Goal: Entertainment & Leisure: Consume media (video, audio)

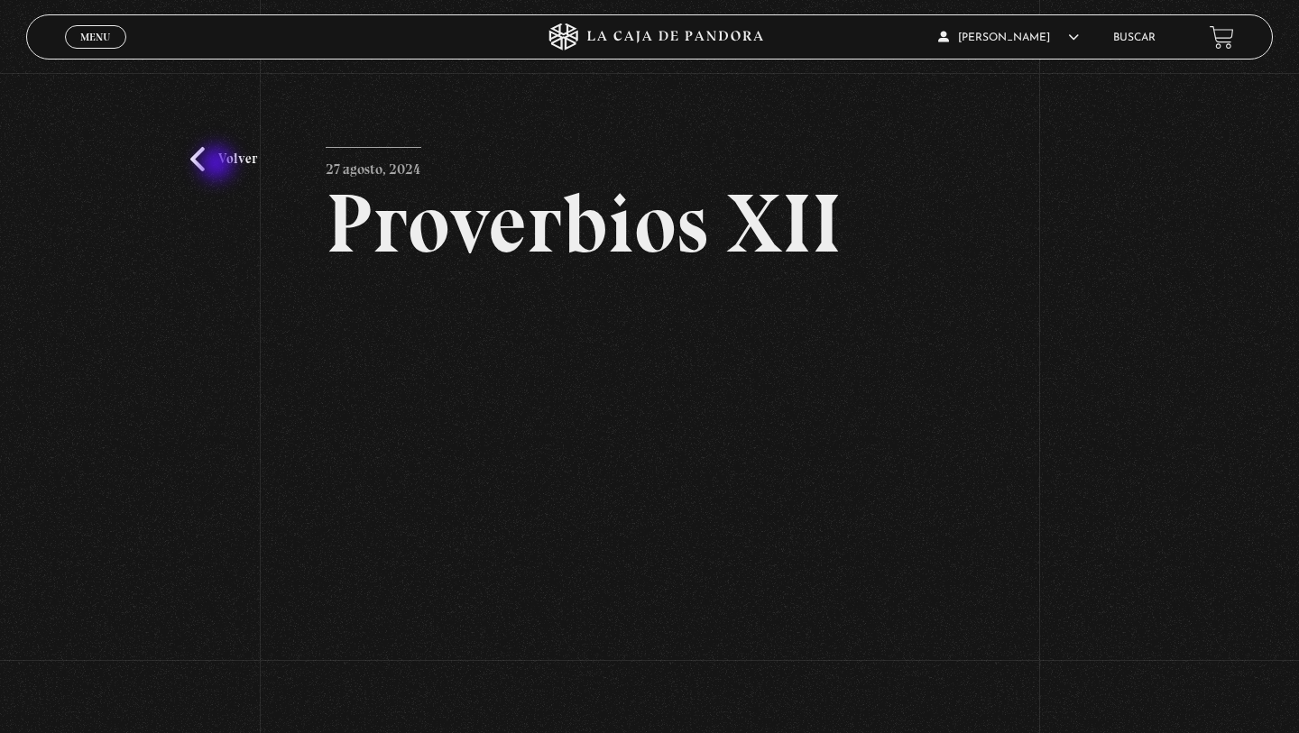
click at [217, 165] on link "Volver" at bounding box center [223, 159] width 67 height 24
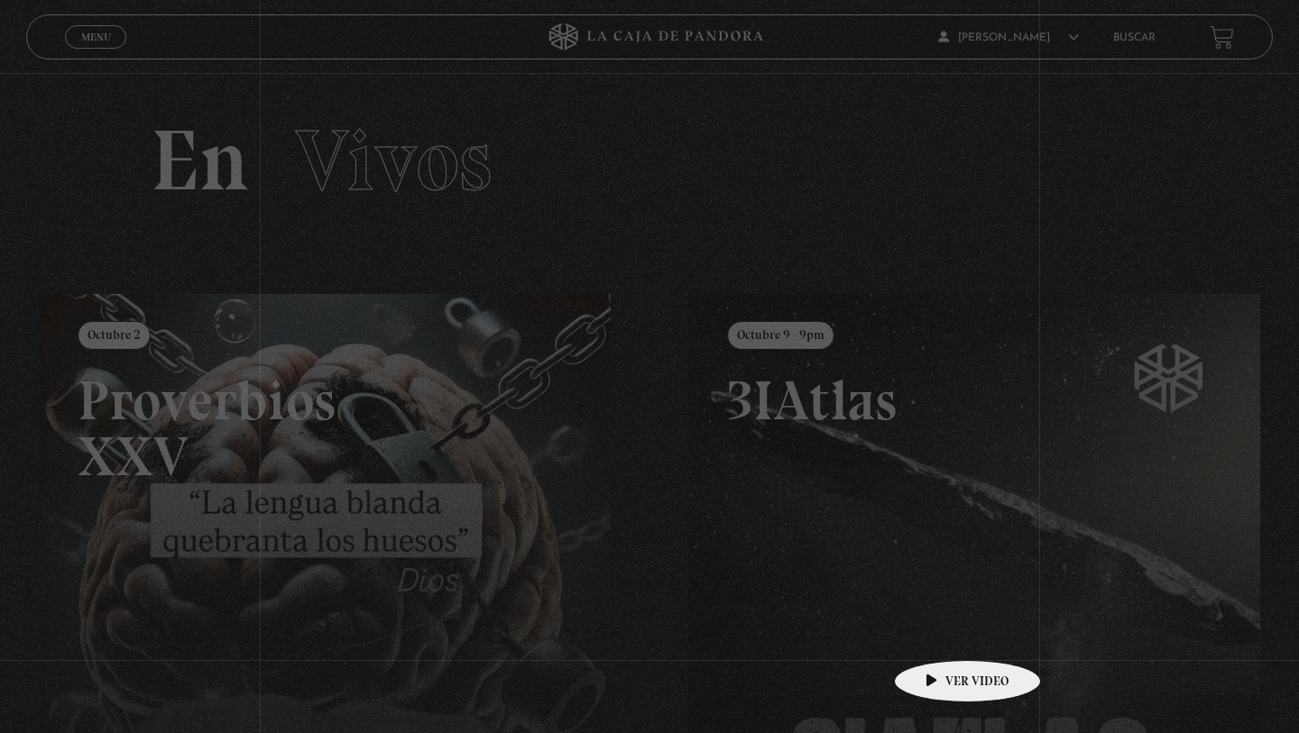
scroll to position [230, 0]
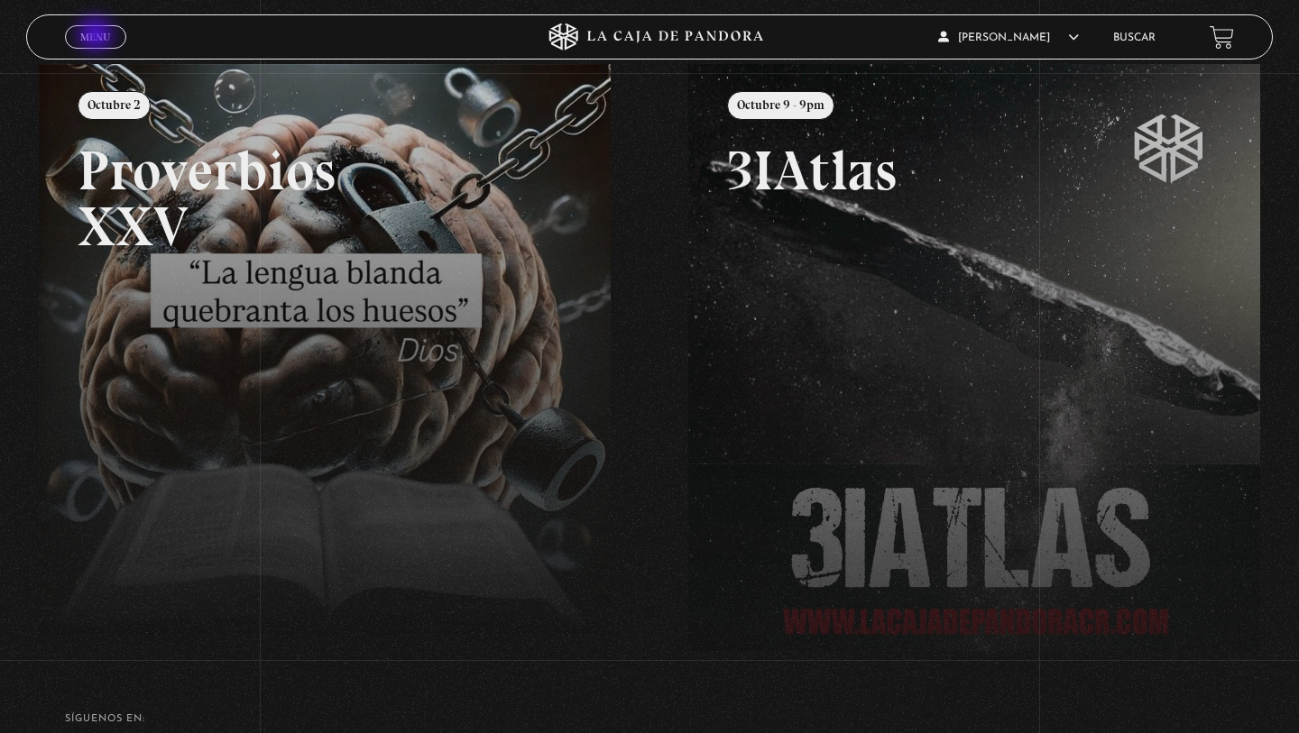
click at [97, 36] on span "Menu" at bounding box center [95, 37] width 30 height 11
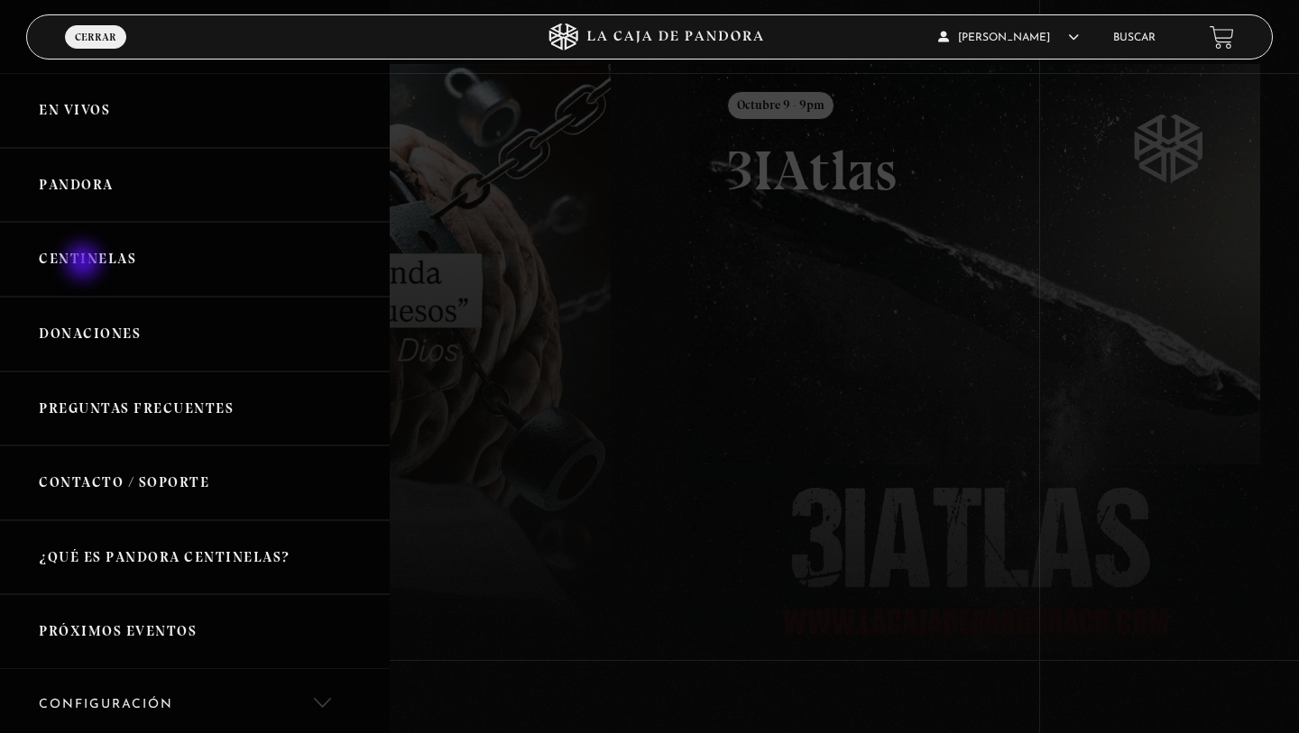
click at [85, 263] on link "Centinelas" at bounding box center [195, 259] width 390 height 75
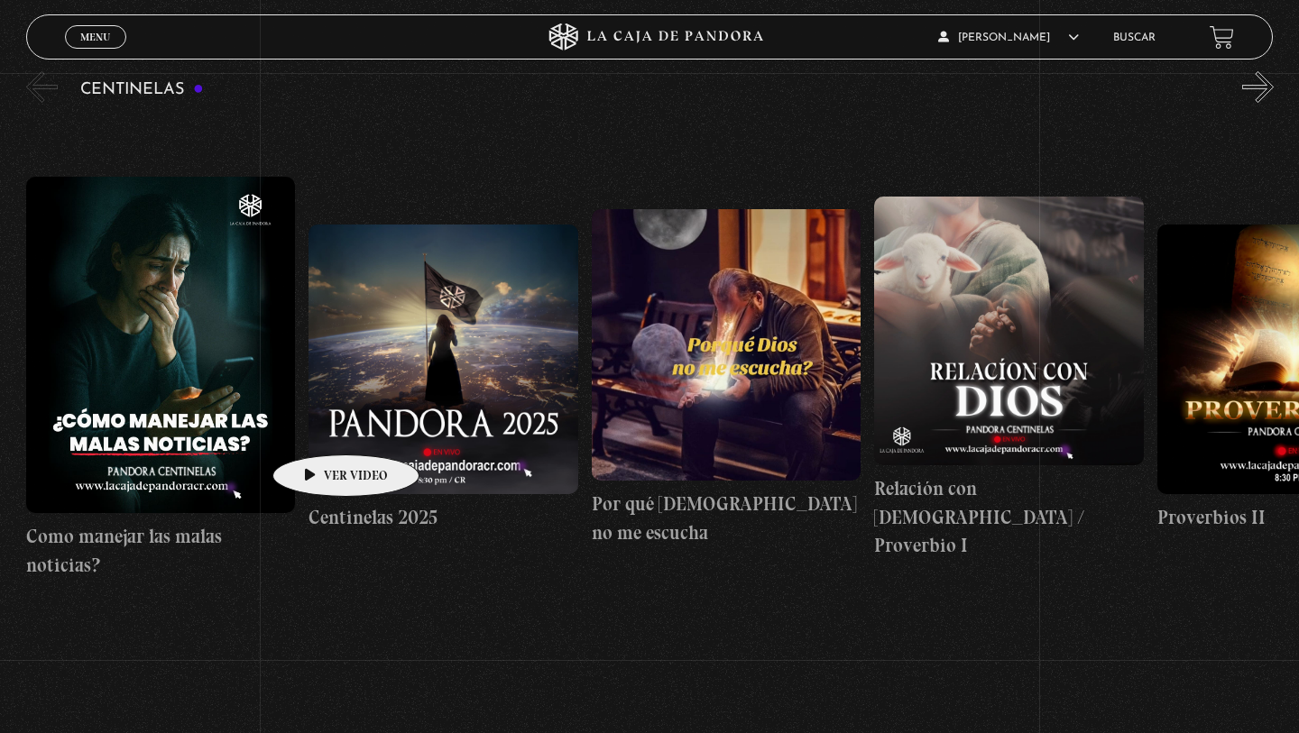
scroll to position [234, 0]
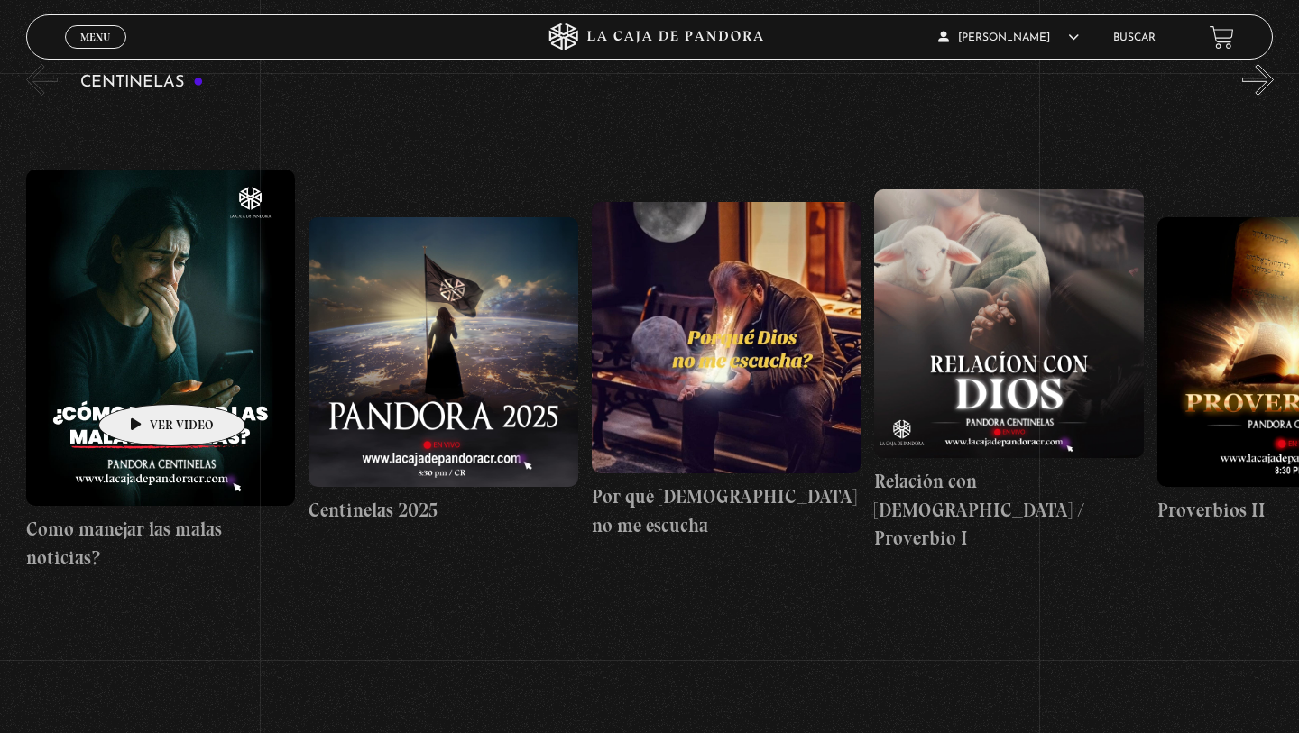
click at [143, 377] on figure at bounding box center [161, 338] width 270 height 336
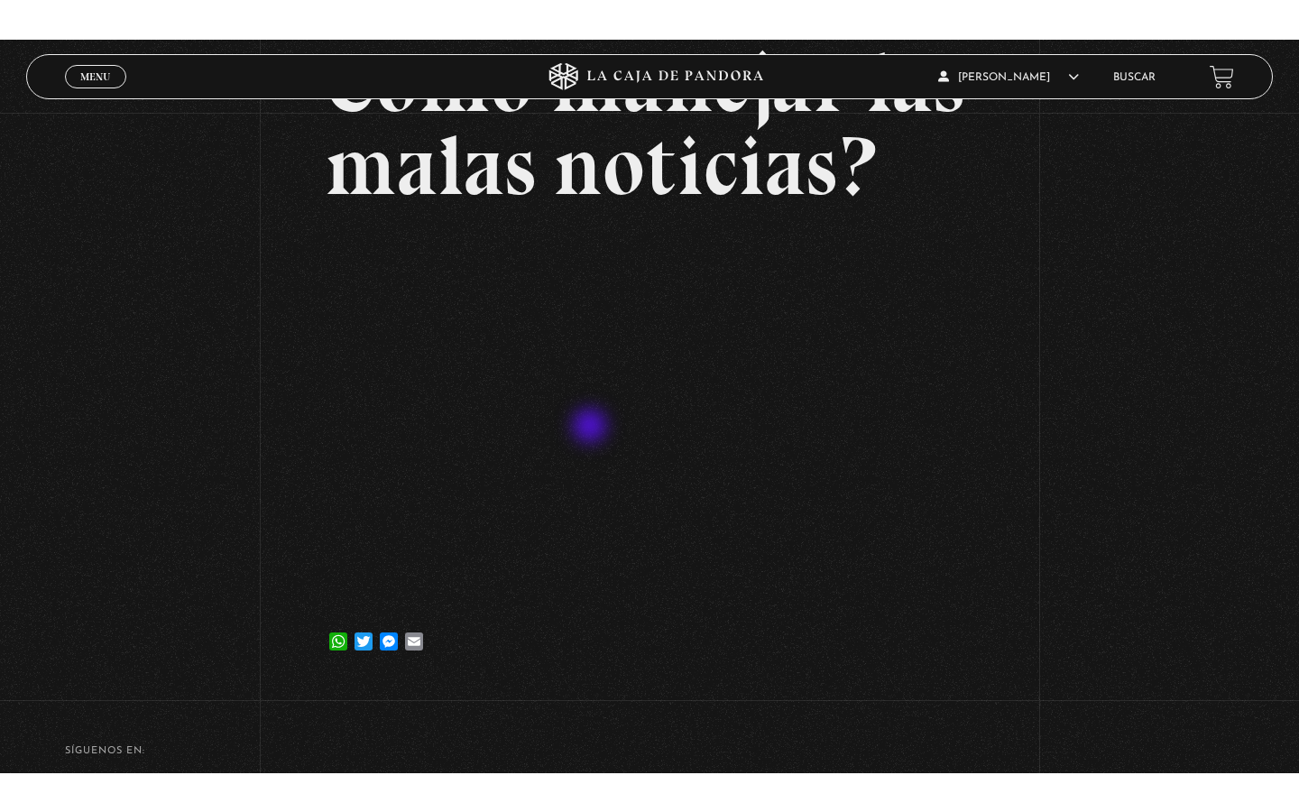
scroll to position [192, 0]
